Goal: Download file/media

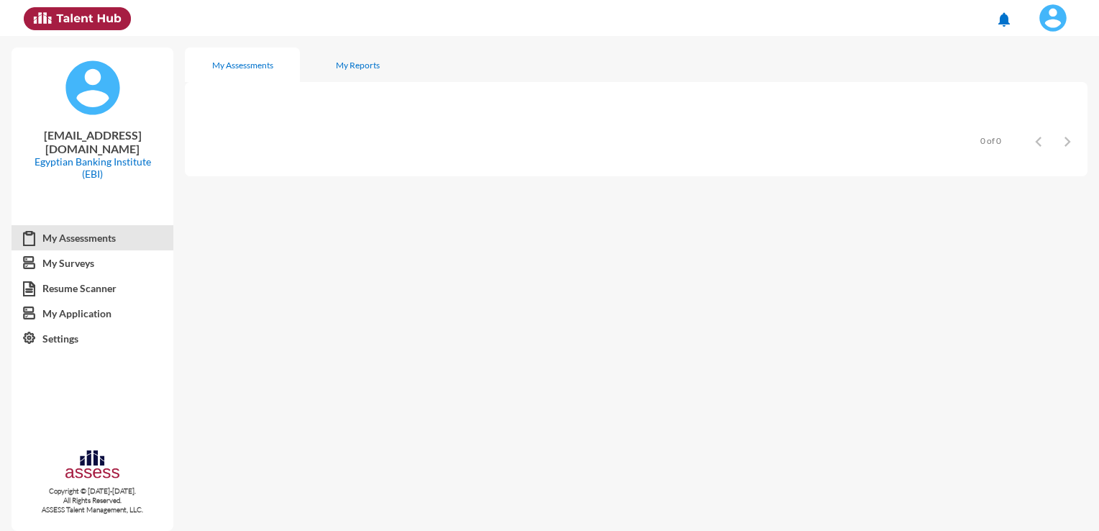
click at [1041, 8] on img at bounding box center [1053, 18] width 29 height 29
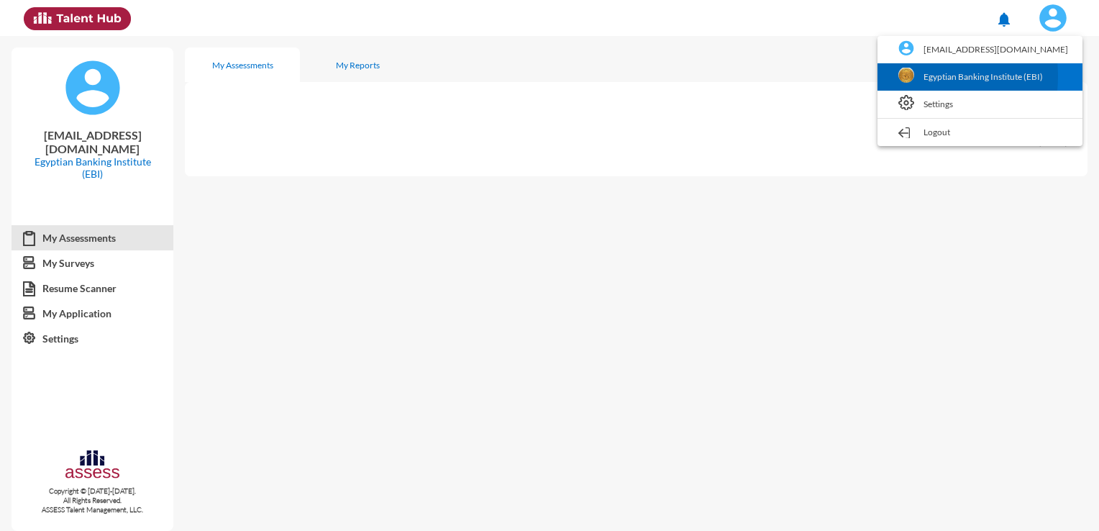
click at [939, 76] on link "Egyptian Banking Institute (EBI)" at bounding box center [980, 76] width 191 height 27
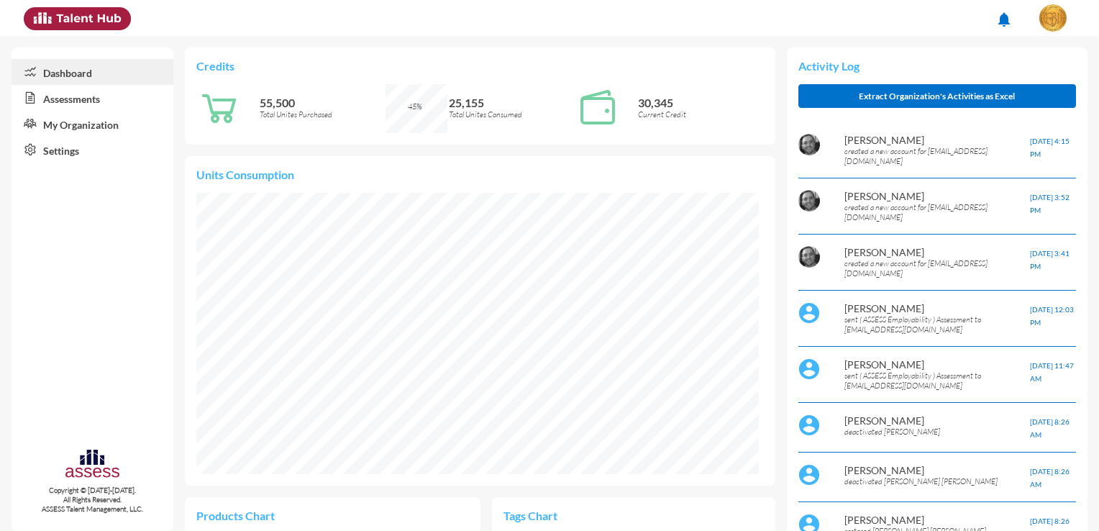
scroll to position [129, 258]
click at [86, 99] on link "Assessments" at bounding box center [93, 98] width 162 height 26
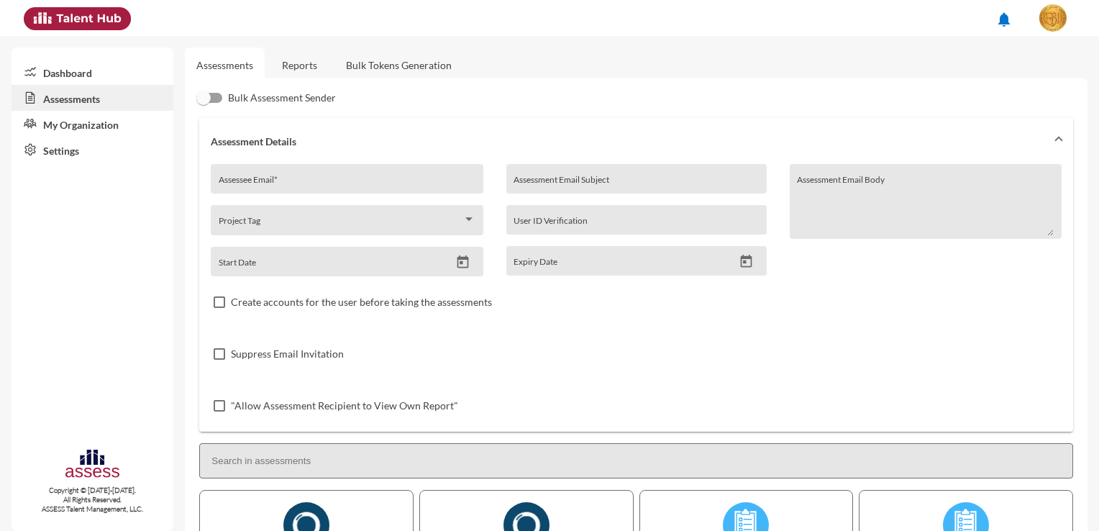
click at [285, 70] on link "Reports" at bounding box center [299, 64] width 58 height 35
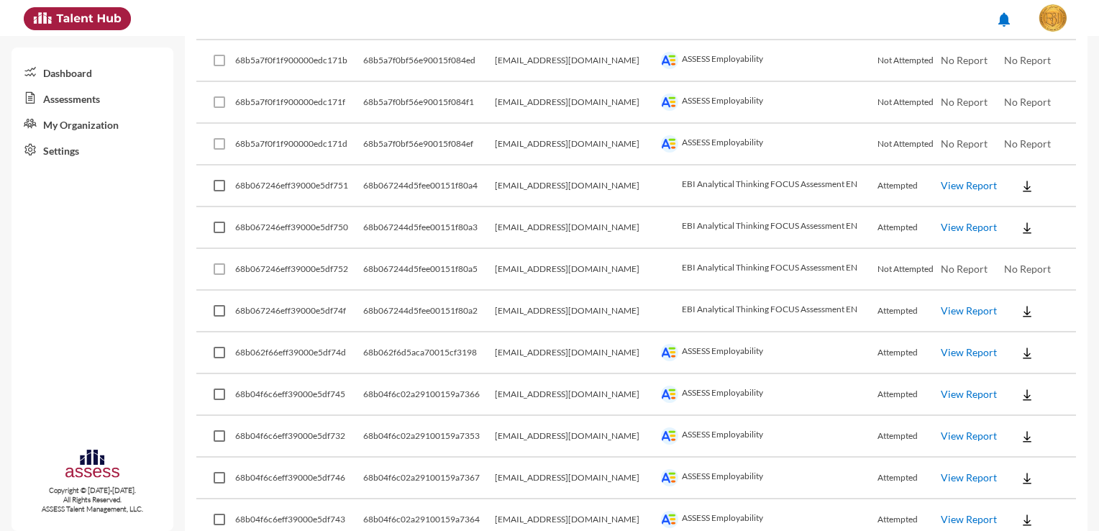
scroll to position [1079, 0]
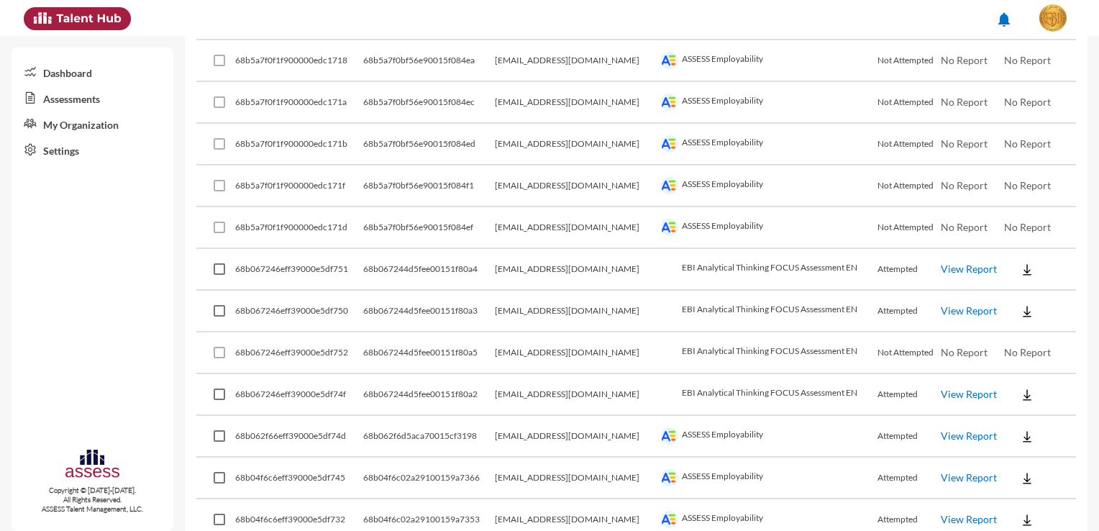
click at [1020, 388] on img at bounding box center [1027, 395] width 14 height 14
click at [1013, 417] on button "EN" at bounding box center [1030, 413] width 81 height 27
click at [1020, 309] on img at bounding box center [1027, 311] width 14 height 14
click at [1016, 330] on button "EN" at bounding box center [1030, 329] width 81 height 27
click at [1020, 263] on img at bounding box center [1027, 270] width 14 height 14
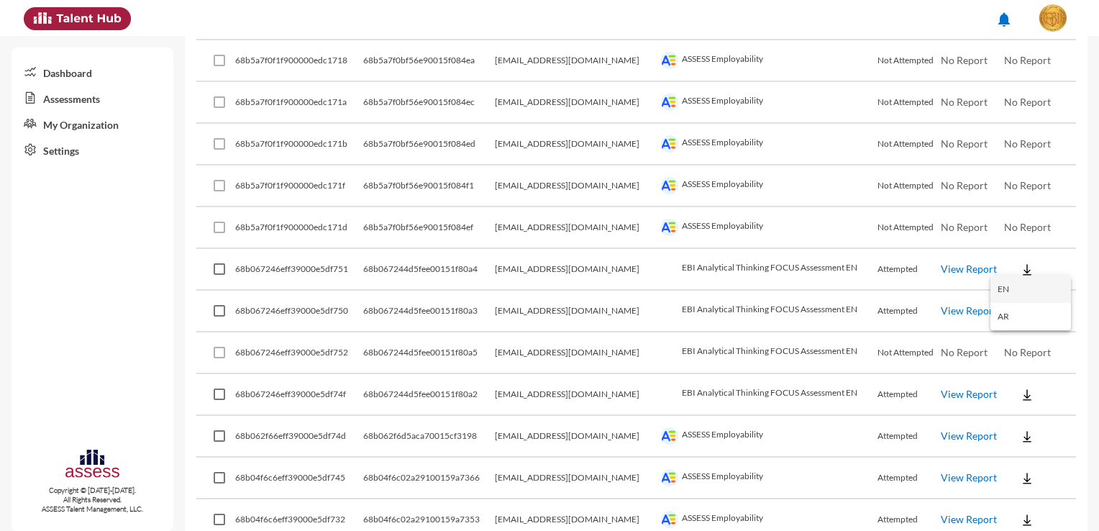
click at [1015, 286] on button "EN" at bounding box center [1030, 288] width 81 height 27
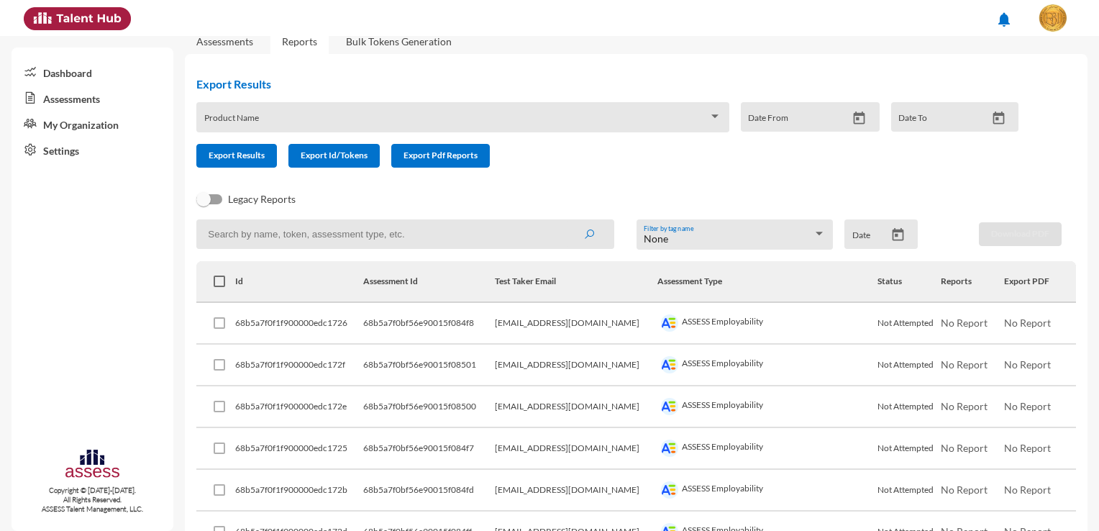
scroll to position [0, 0]
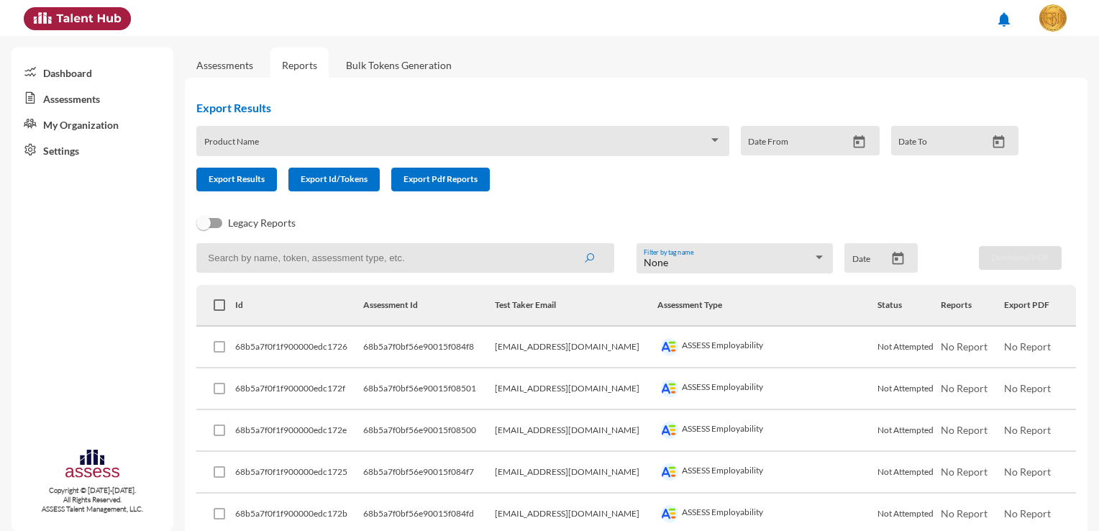
click at [391, 264] on input at bounding box center [405, 257] width 418 height 29
paste input "68b062f6d5aca70015cf3198"
type input "68b062f6d5aca70015cf3198"
click at [578, 260] on button "submit" at bounding box center [589, 258] width 46 height 26
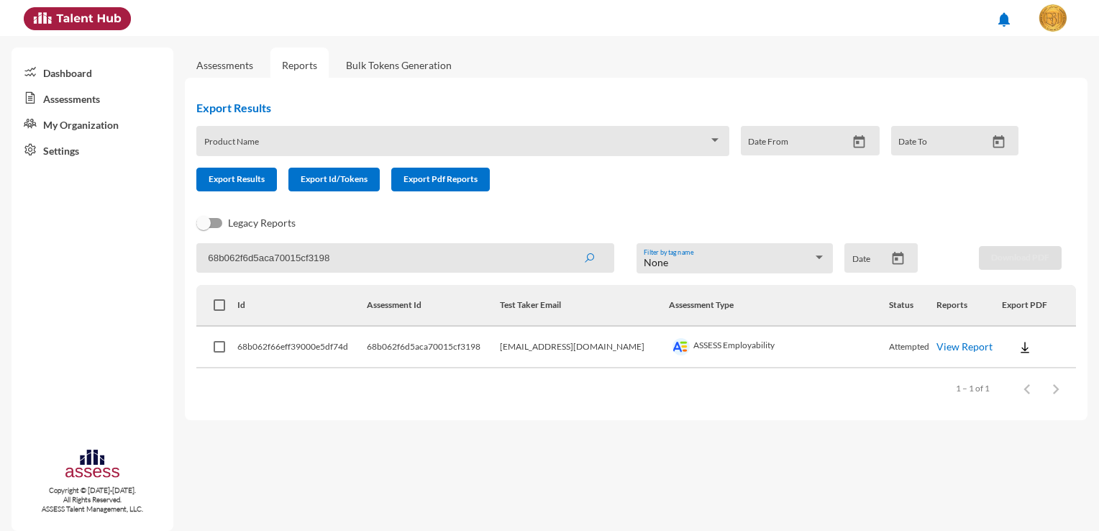
click at [1018, 349] on img at bounding box center [1025, 347] width 14 height 14
click at [1009, 370] on button "Employability / EN" at bounding box center [1046, 373] width 106 height 27
